Goal: Task Accomplishment & Management: Complete application form

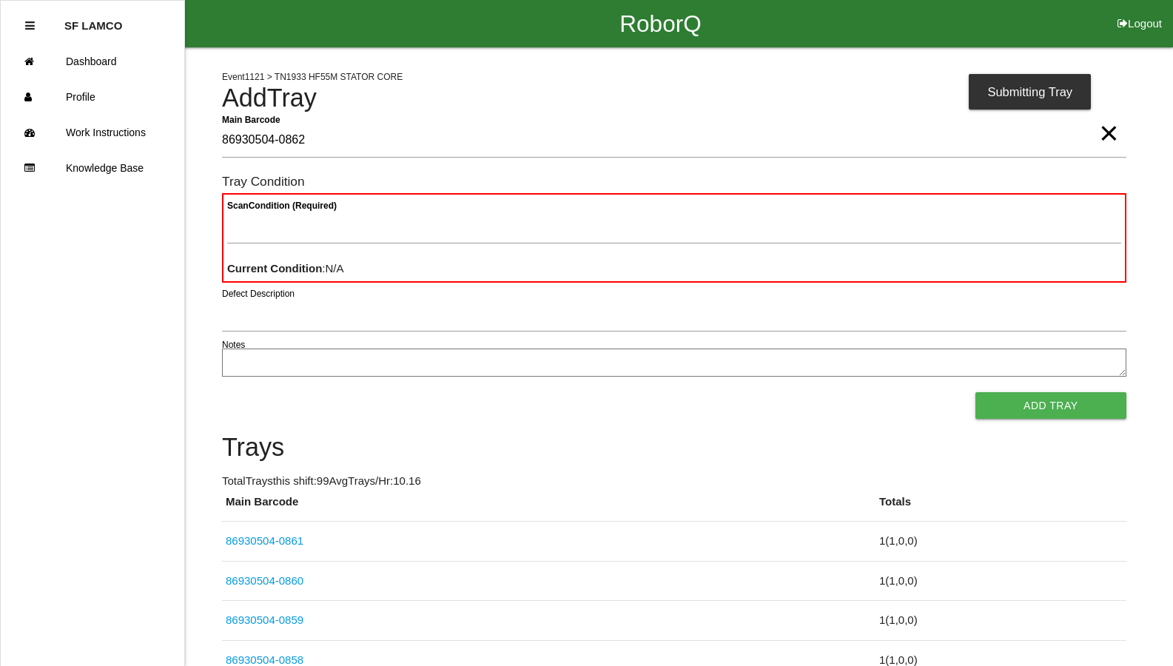
type Barcode "86930504-0862"
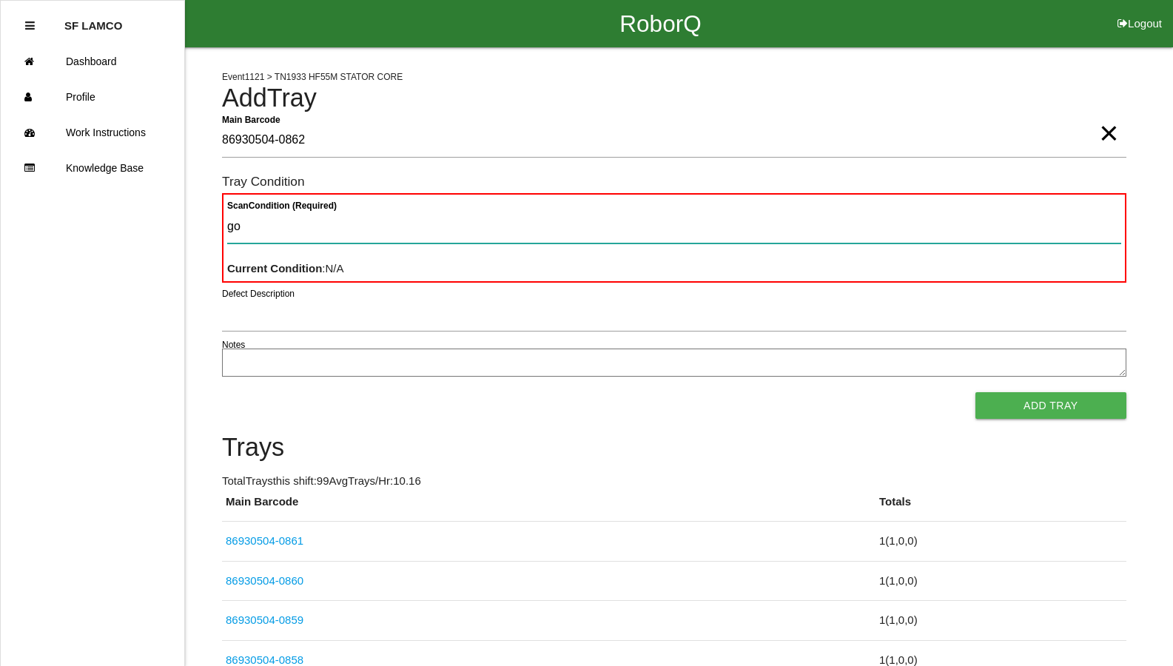
type Condition "goo"
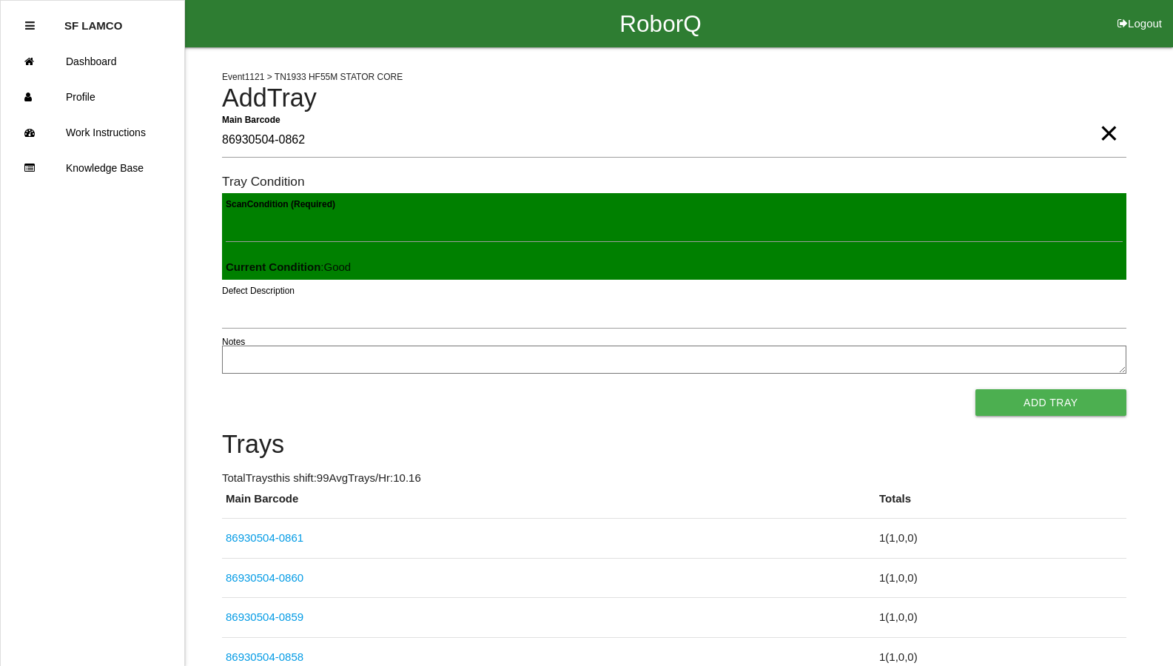
click at [975, 389] on button "Add Tray" at bounding box center [1050, 402] width 151 height 27
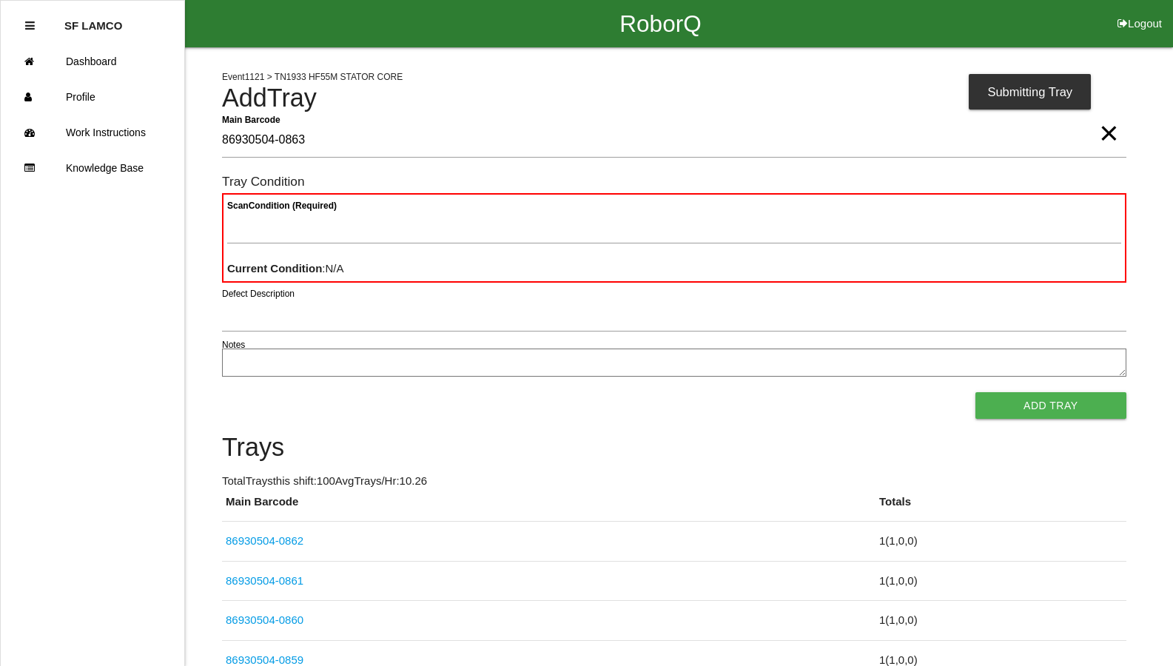
type Barcode "86930504-0863"
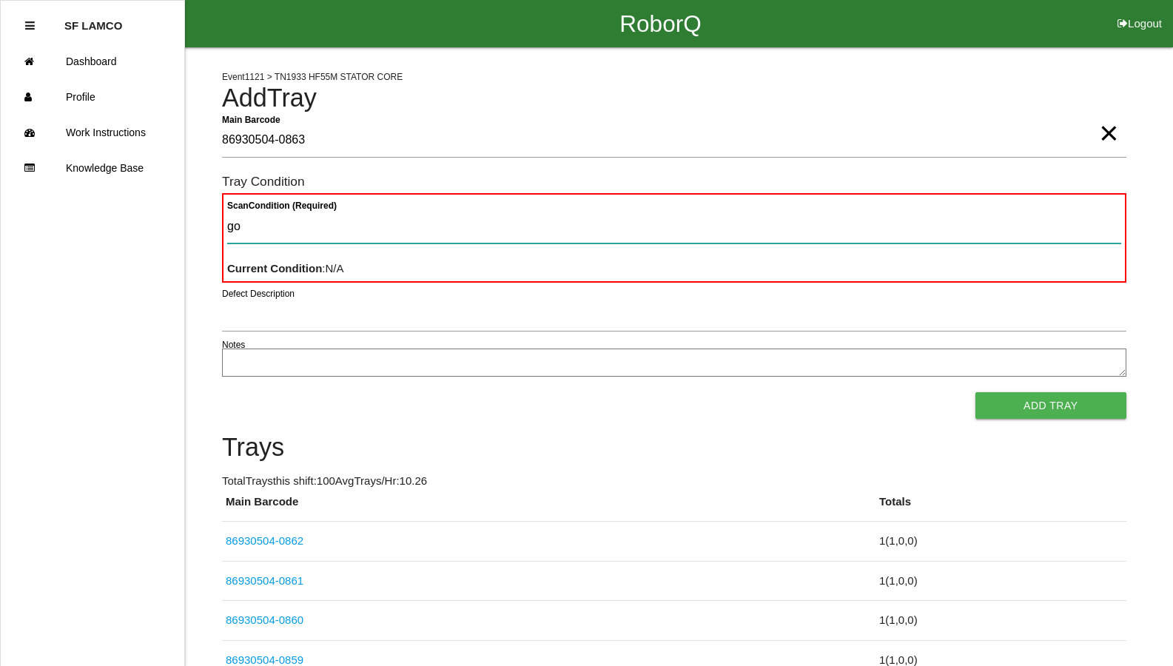
type Condition "goo"
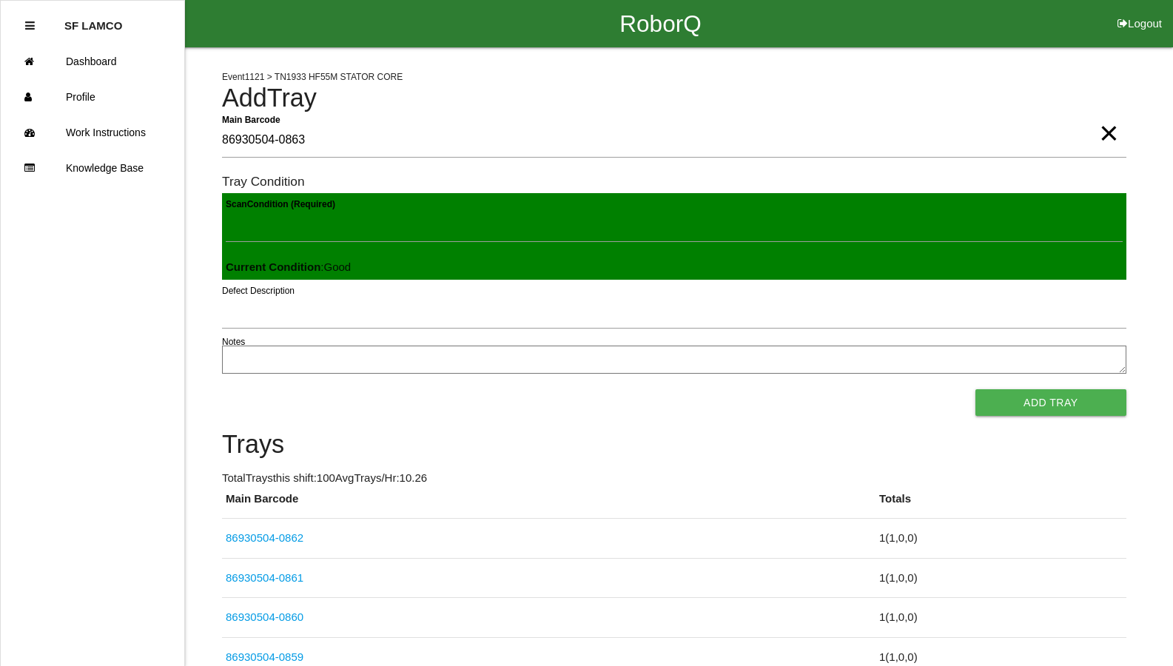
click at [975, 389] on button "Add Tray" at bounding box center [1050, 402] width 151 height 27
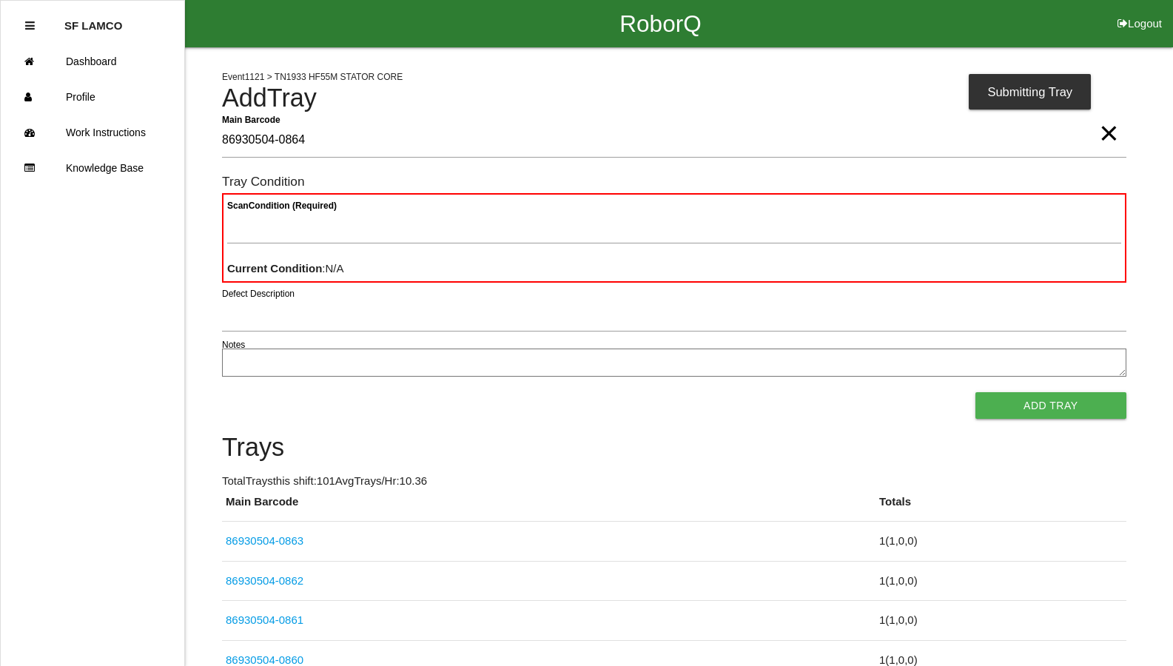
type Barcode "86930504-0864"
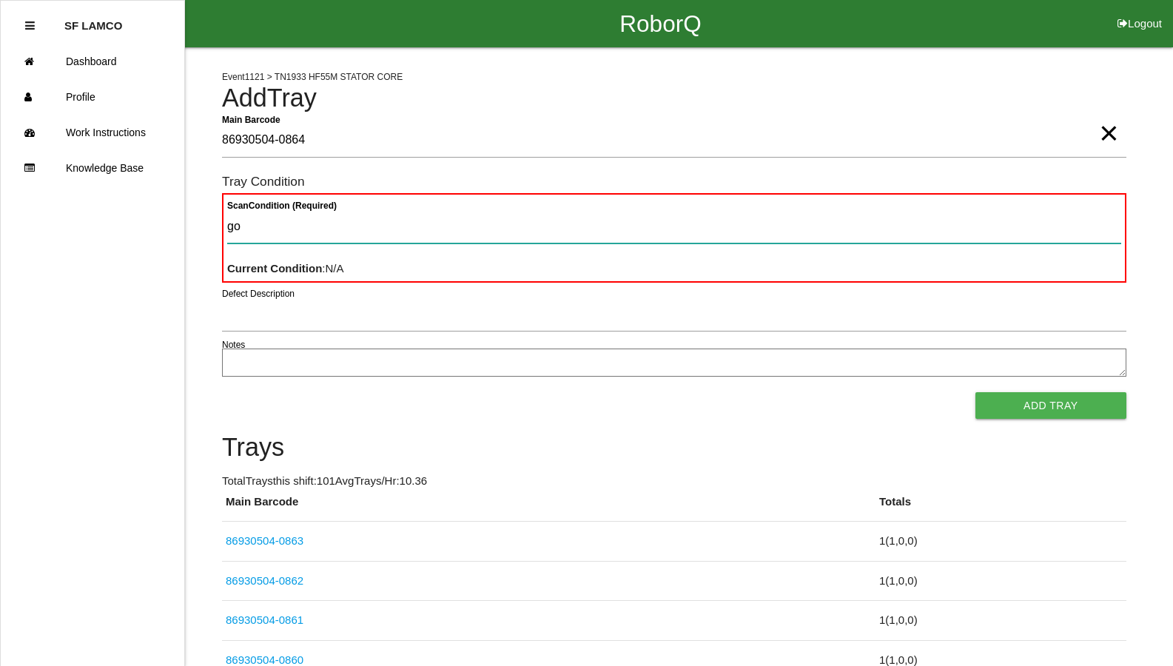
type Condition "goo"
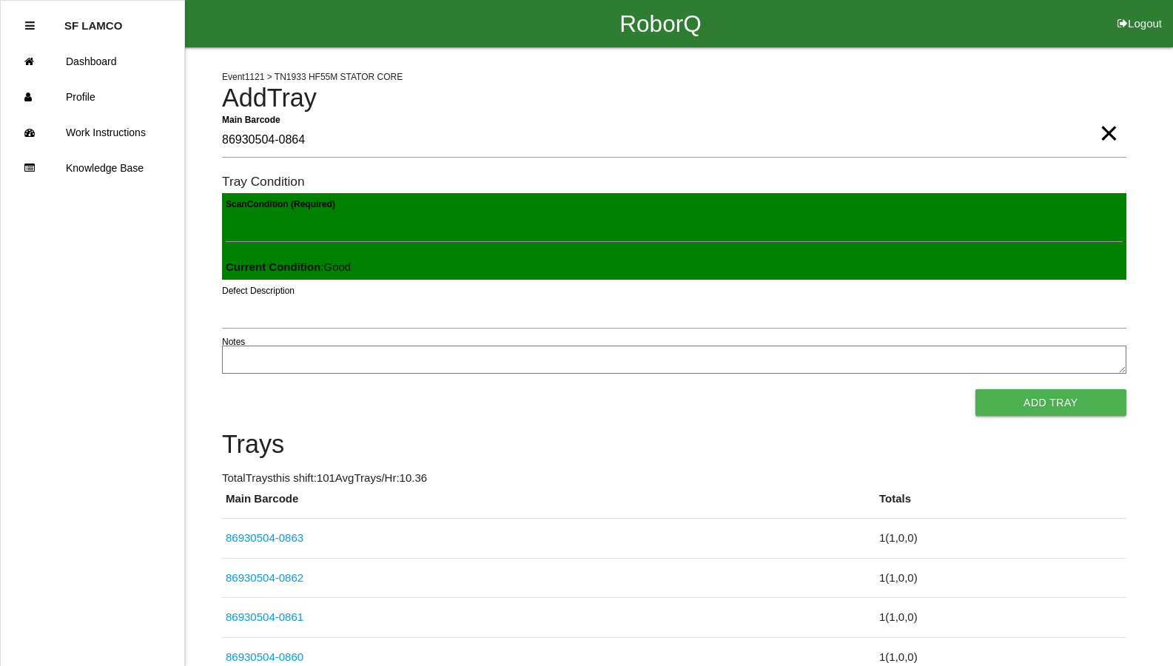
click at [975, 389] on button "Add Tray" at bounding box center [1050, 402] width 151 height 27
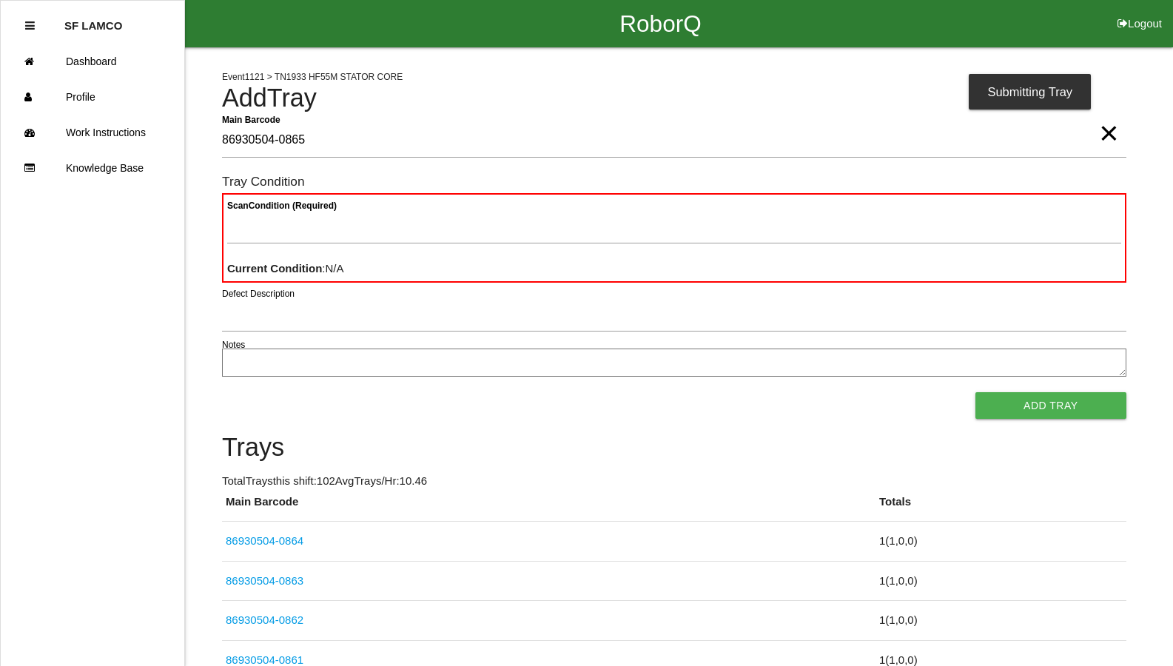
type Barcode "86930504-0865"
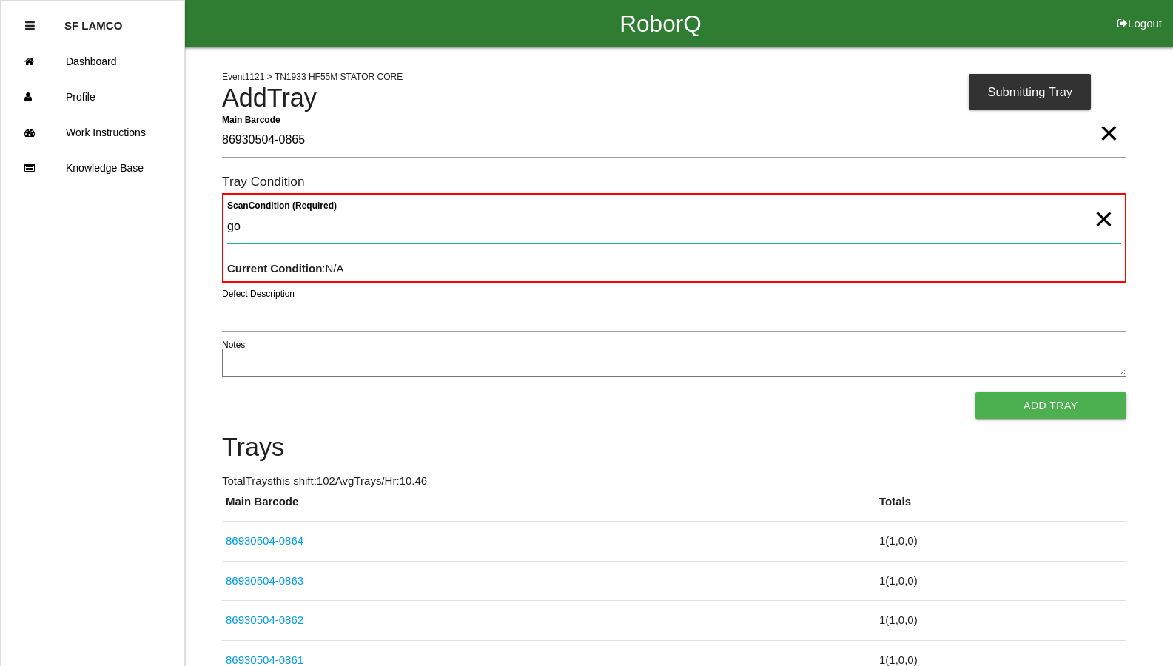
type Condition "goo"
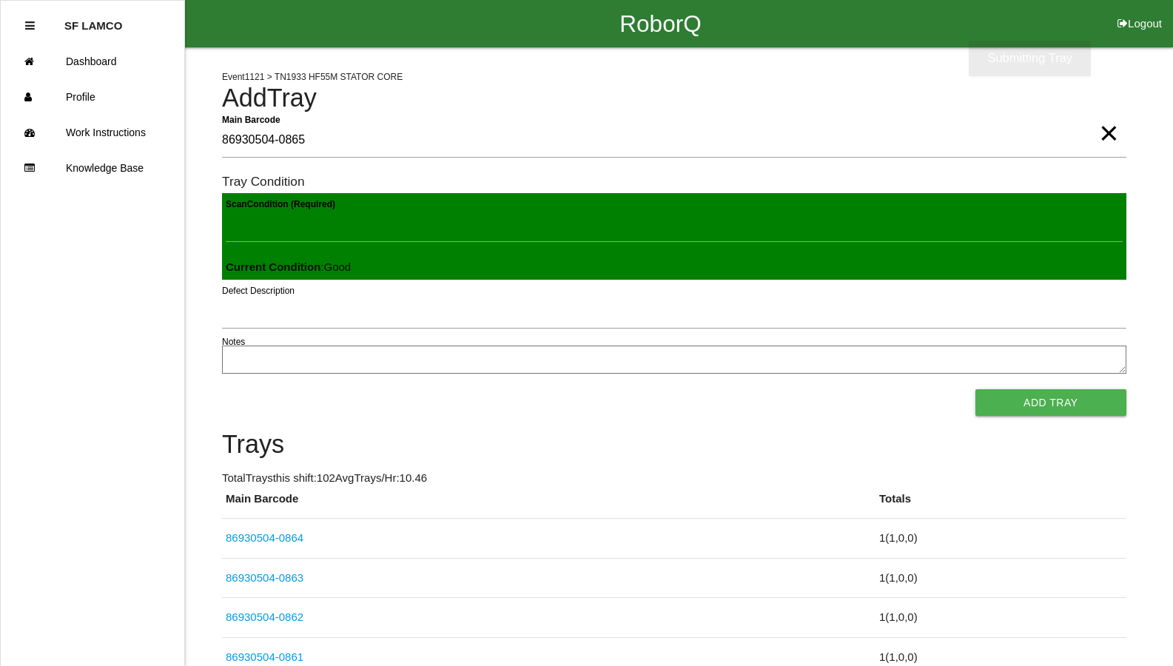
click at [975, 389] on button "Add Tray" at bounding box center [1050, 402] width 151 height 27
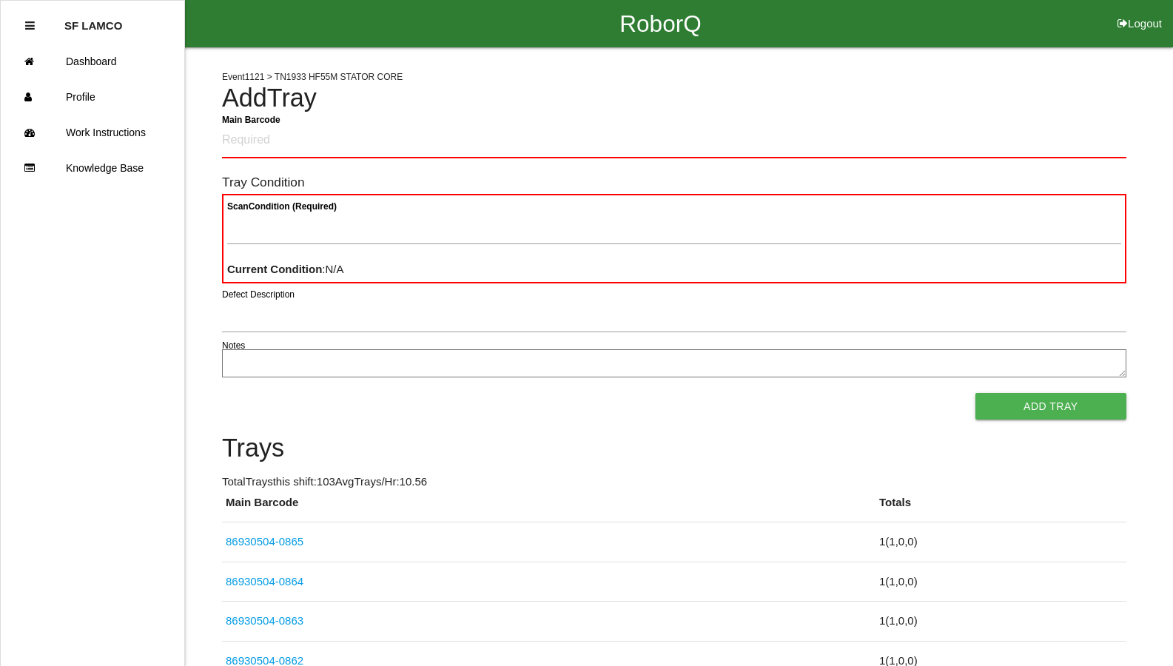
click at [254, 400] on div "Add Tray" at bounding box center [674, 406] width 904 height 27
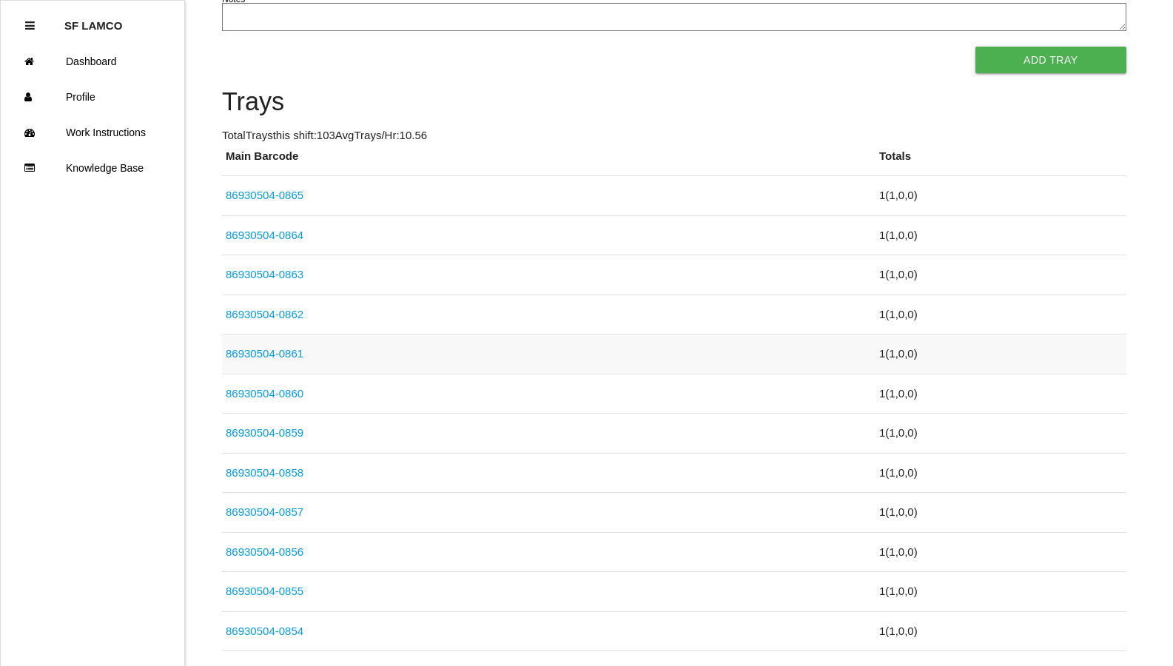
scroll to position [370, 0]
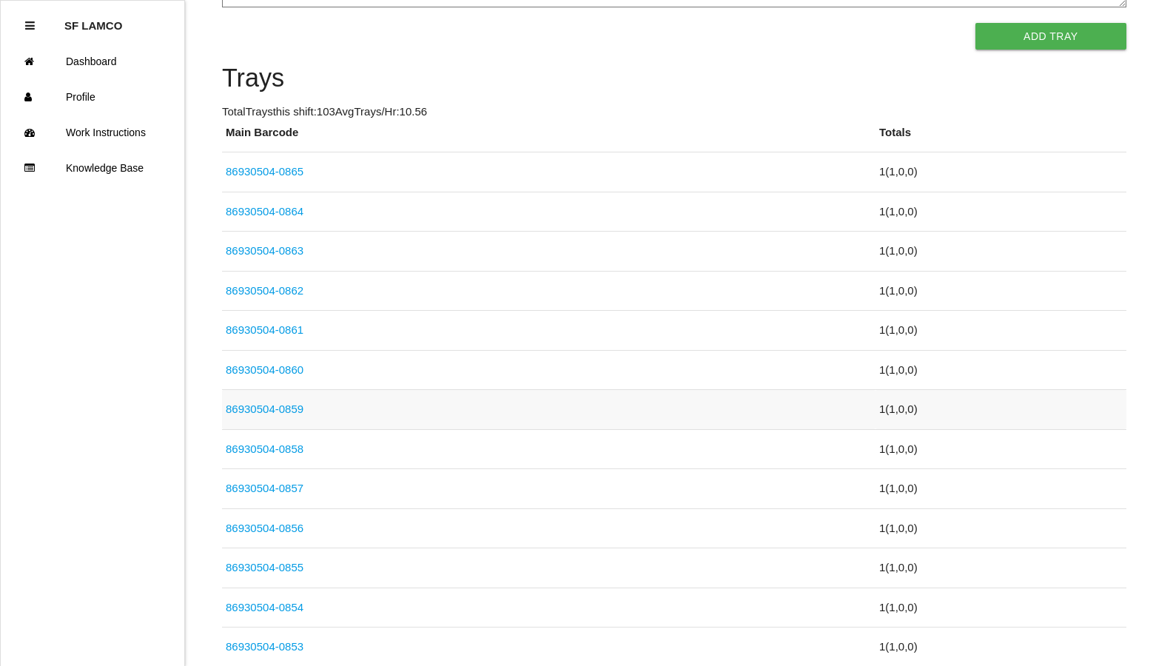
click at [277, 406] on link "86930504-0859" at bounding box center [265, 408] width 78 height 13
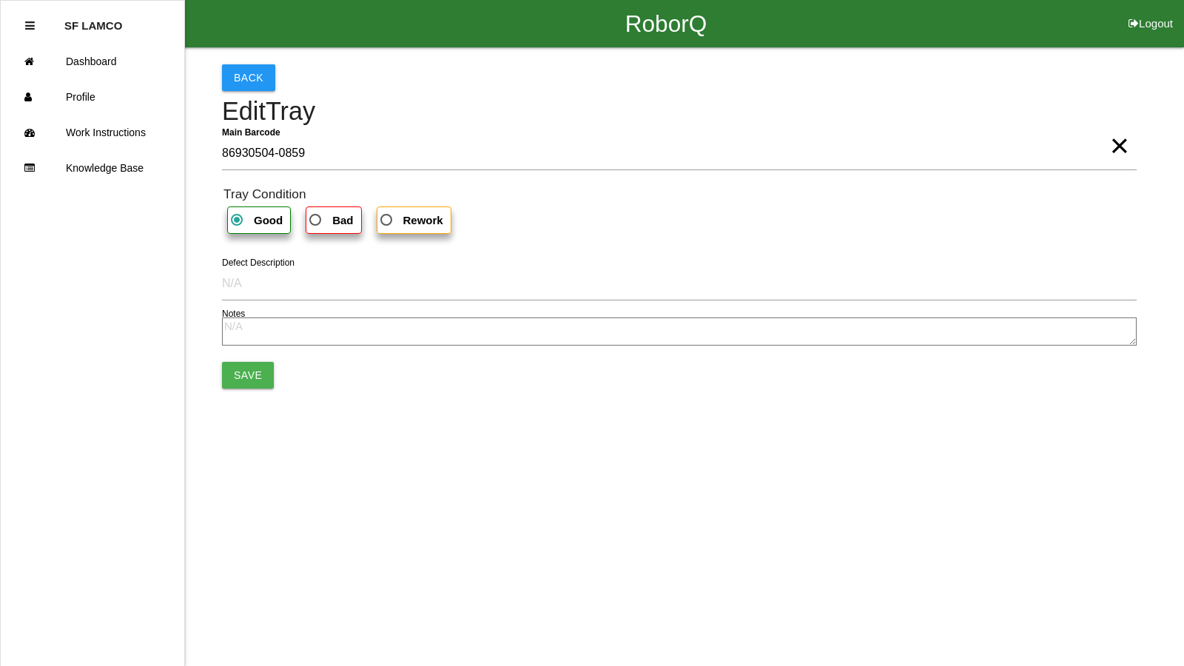
click at [327, 220] on span "Bad" at bounding box center [329, 220] width 47 height 18
click at [316, 220] on input "Bad" at bounding box center [311, 216] width 10 height 10
radio input "true"
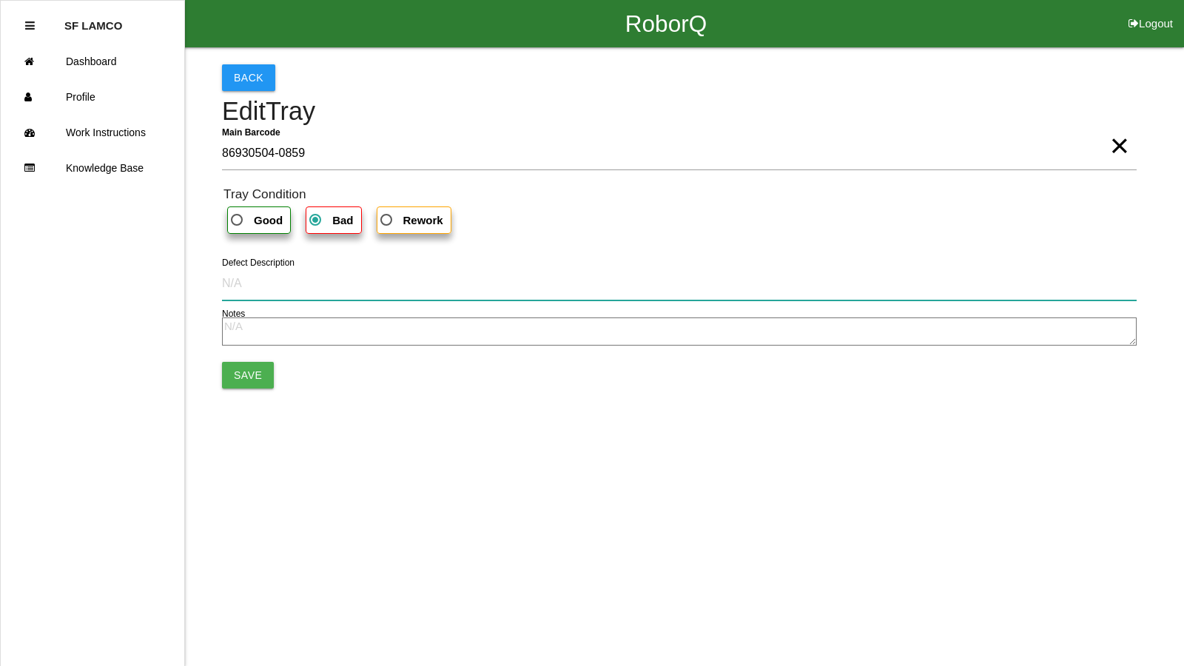
click at [289, 283] on input "Defect Description" at bounding box center [679, 283] width 914 height 34
type input "cut into part"
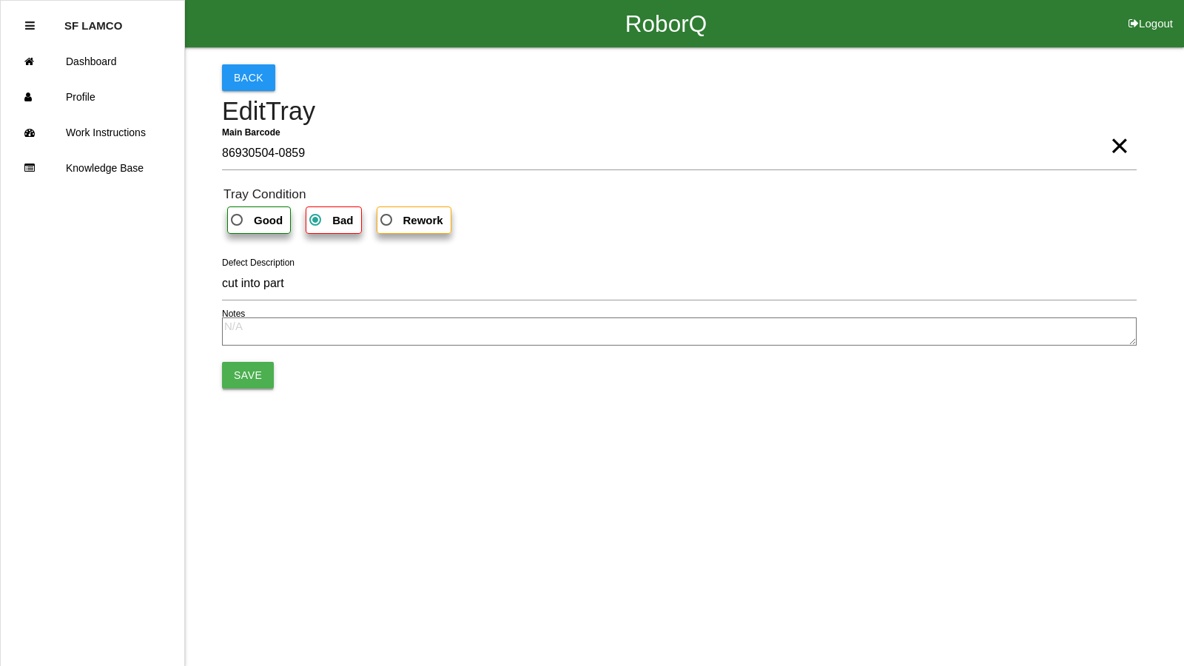
click at [256, 374] on button "Save" at bounding box center [248, 375] width 52 height 27
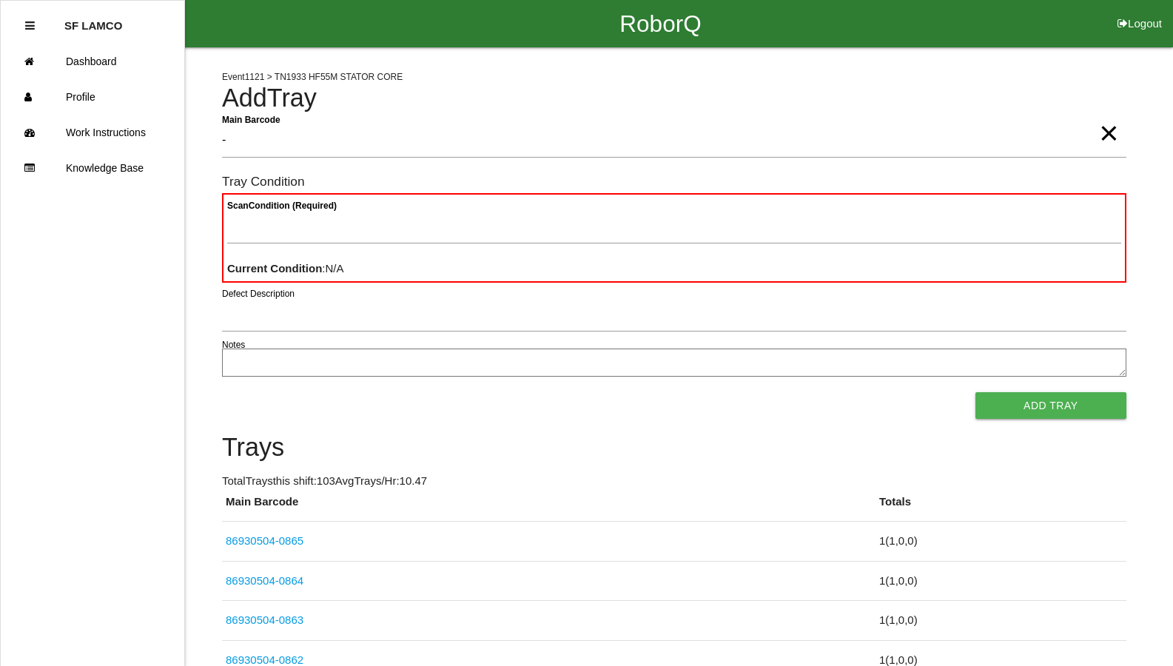
type Barcode "-"
